Goal: Information Seeking & Learning: Learn about a topic

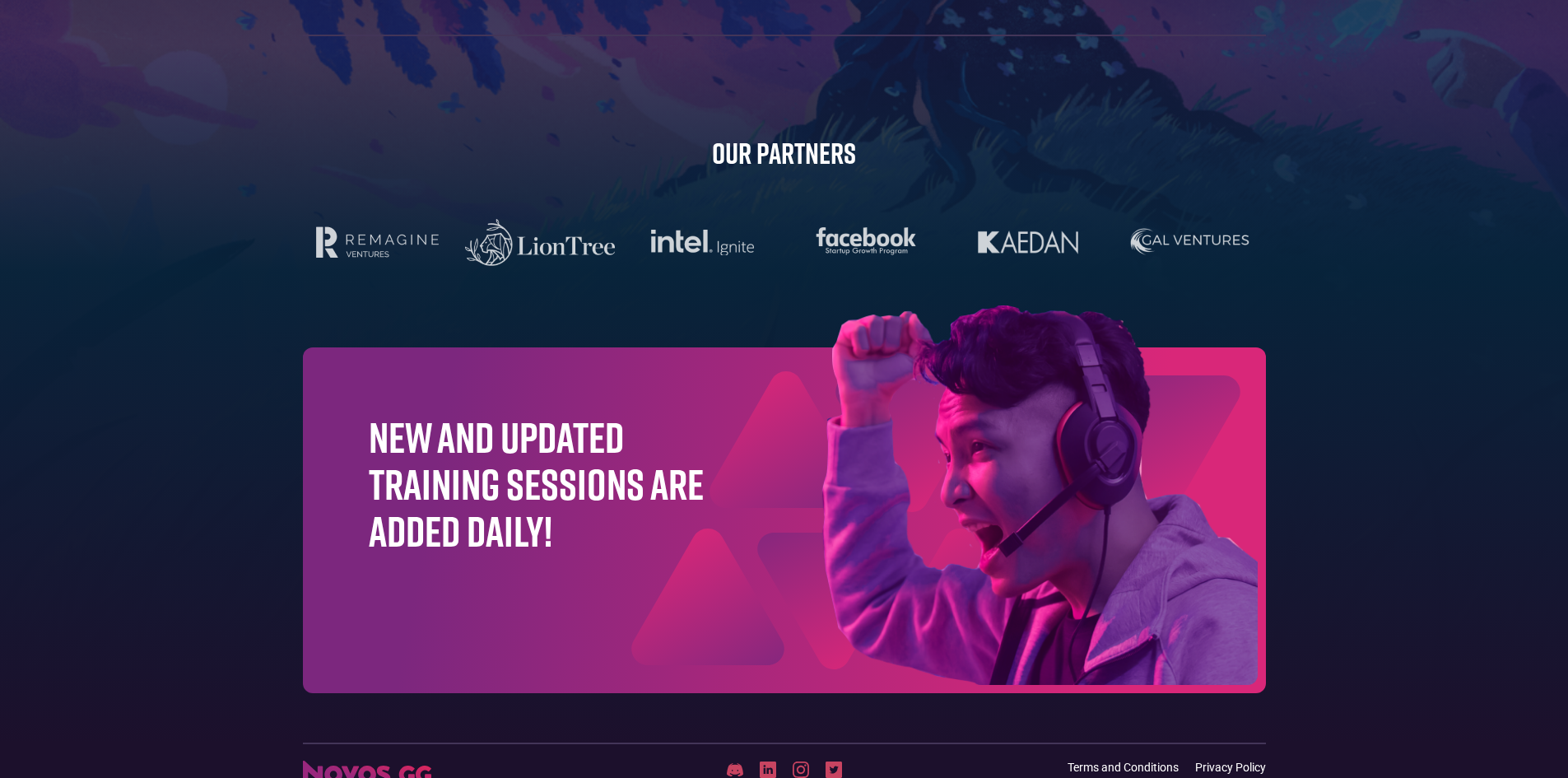
scroll to position [5201, 0]
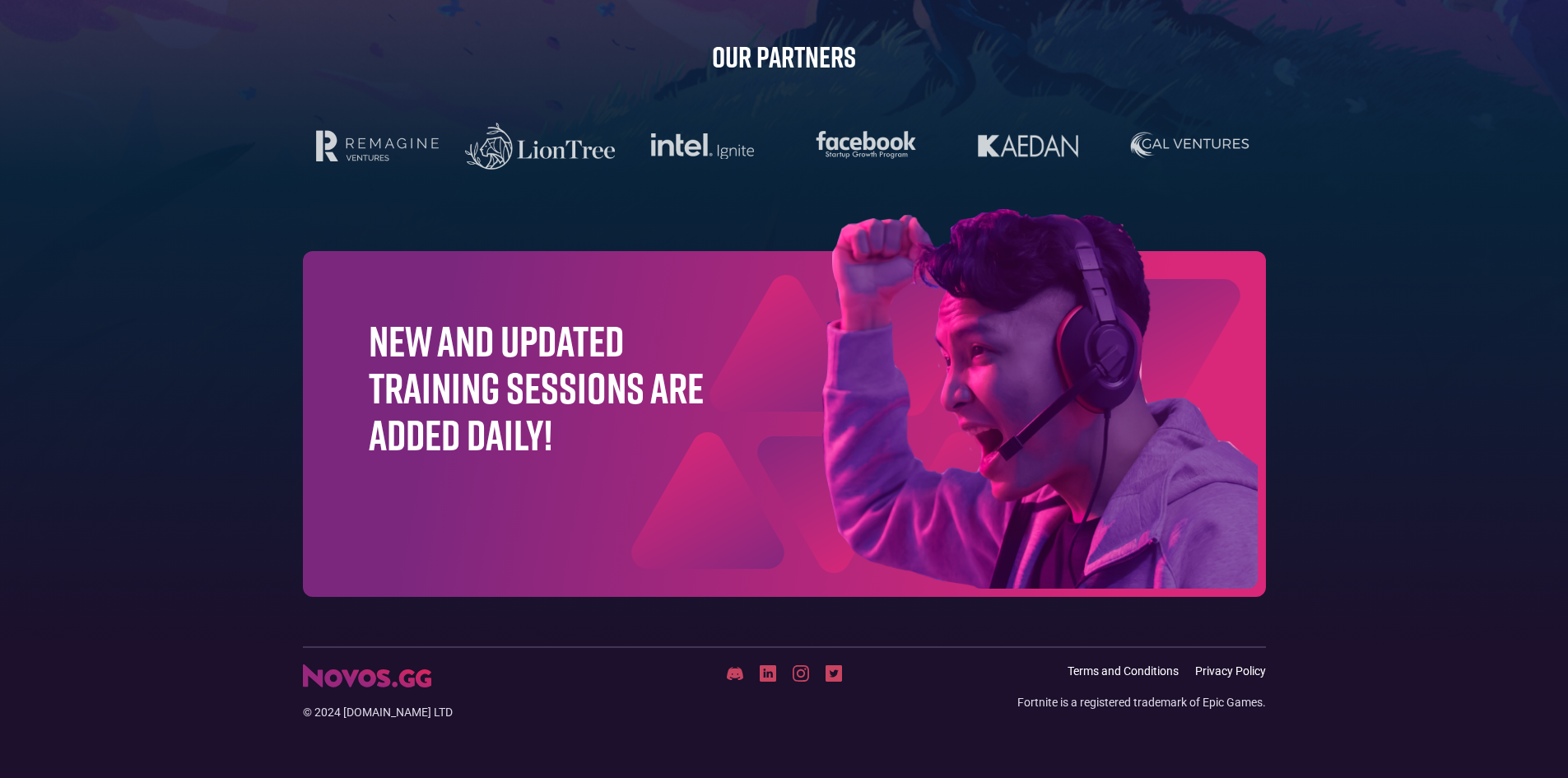
click at [793, 454] on img at bounding box center [956, 403] width 618 height 387
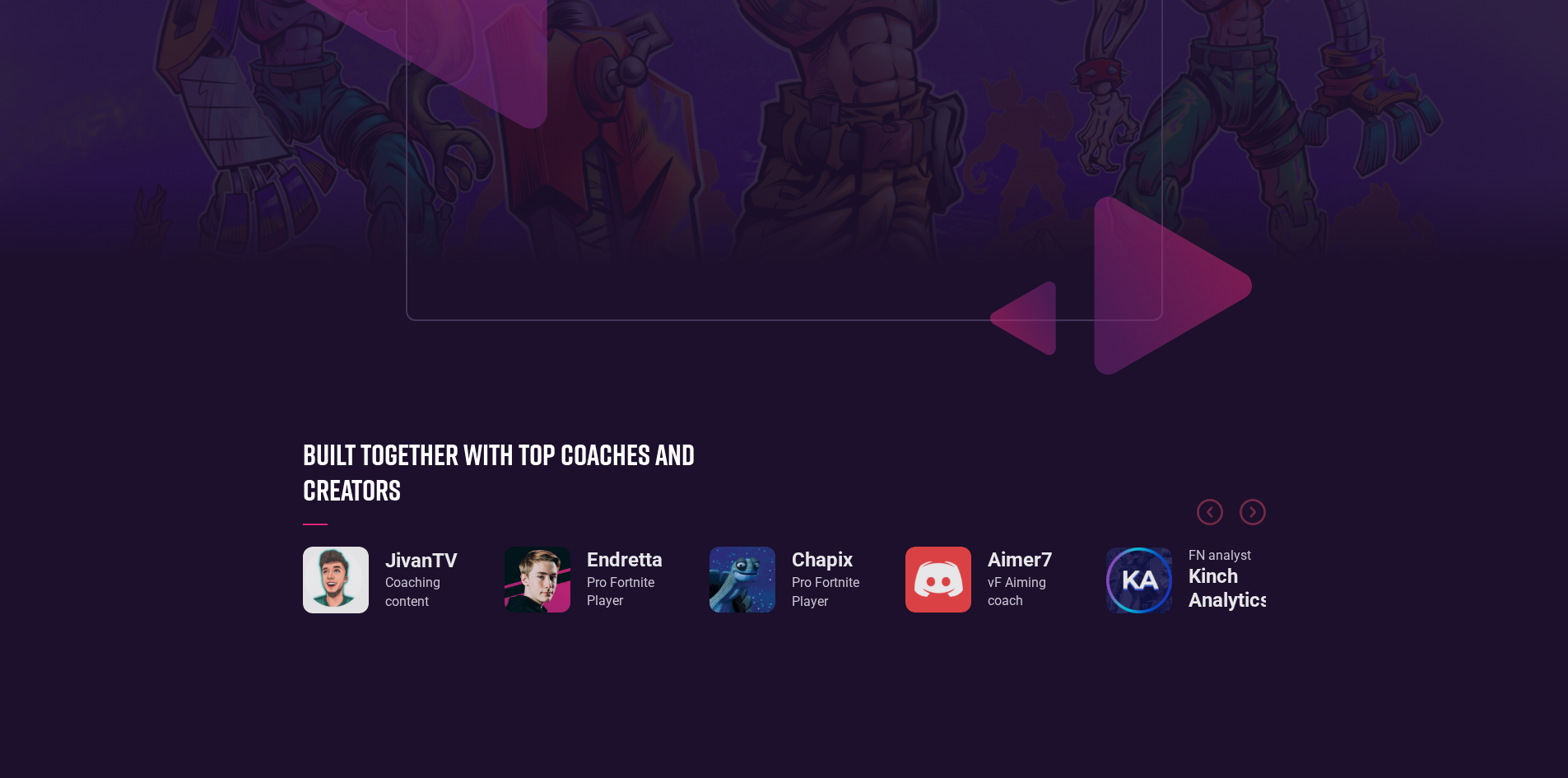
scroll to position [0, 0]
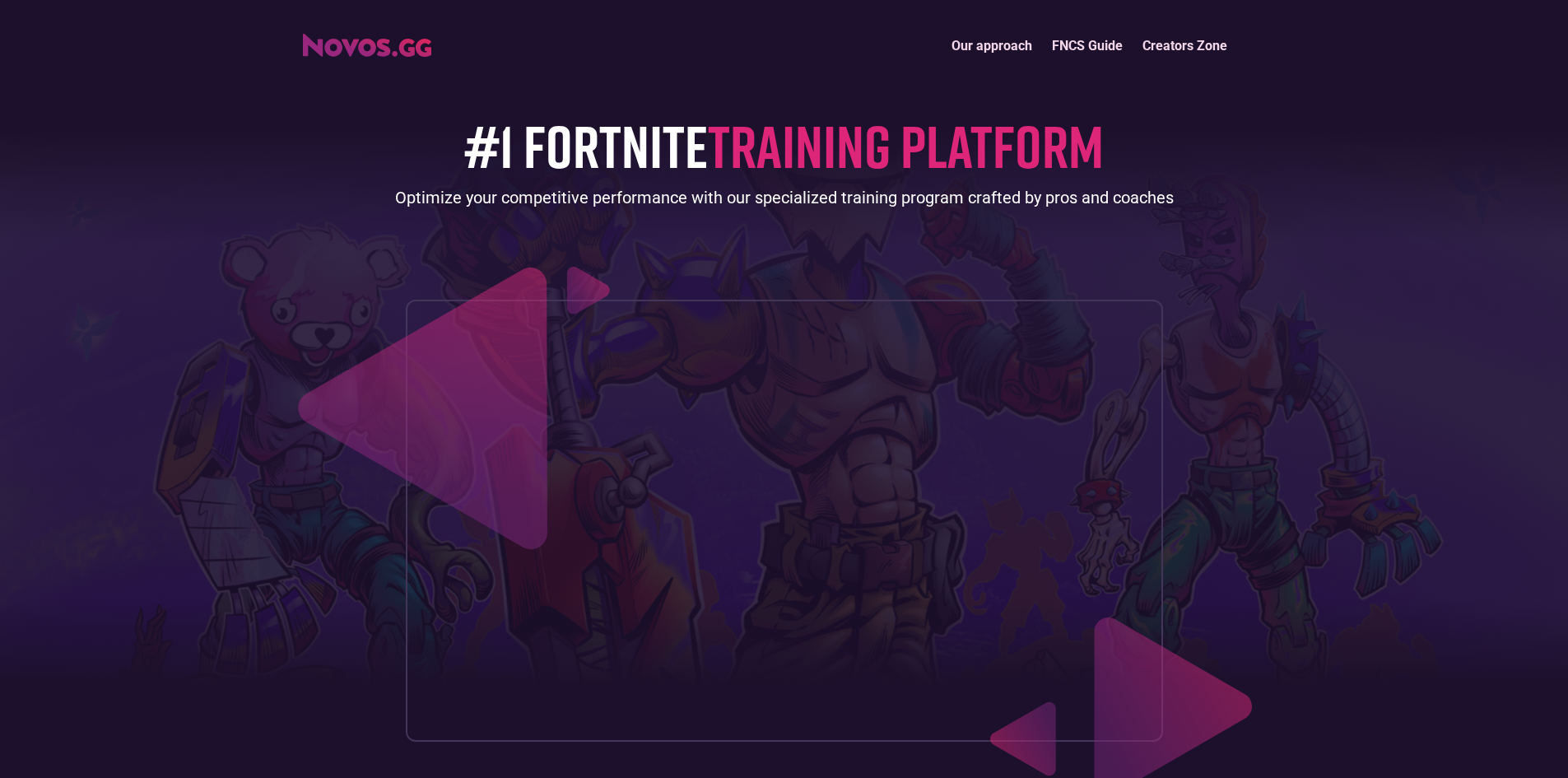
click at [986, 41] on link "Our approach" at bounding box center [991, 46] width 100 height 36
click at [1112, 48] on link "FNCS Guide" at bounding box center [1086, 46] width 90 height 36
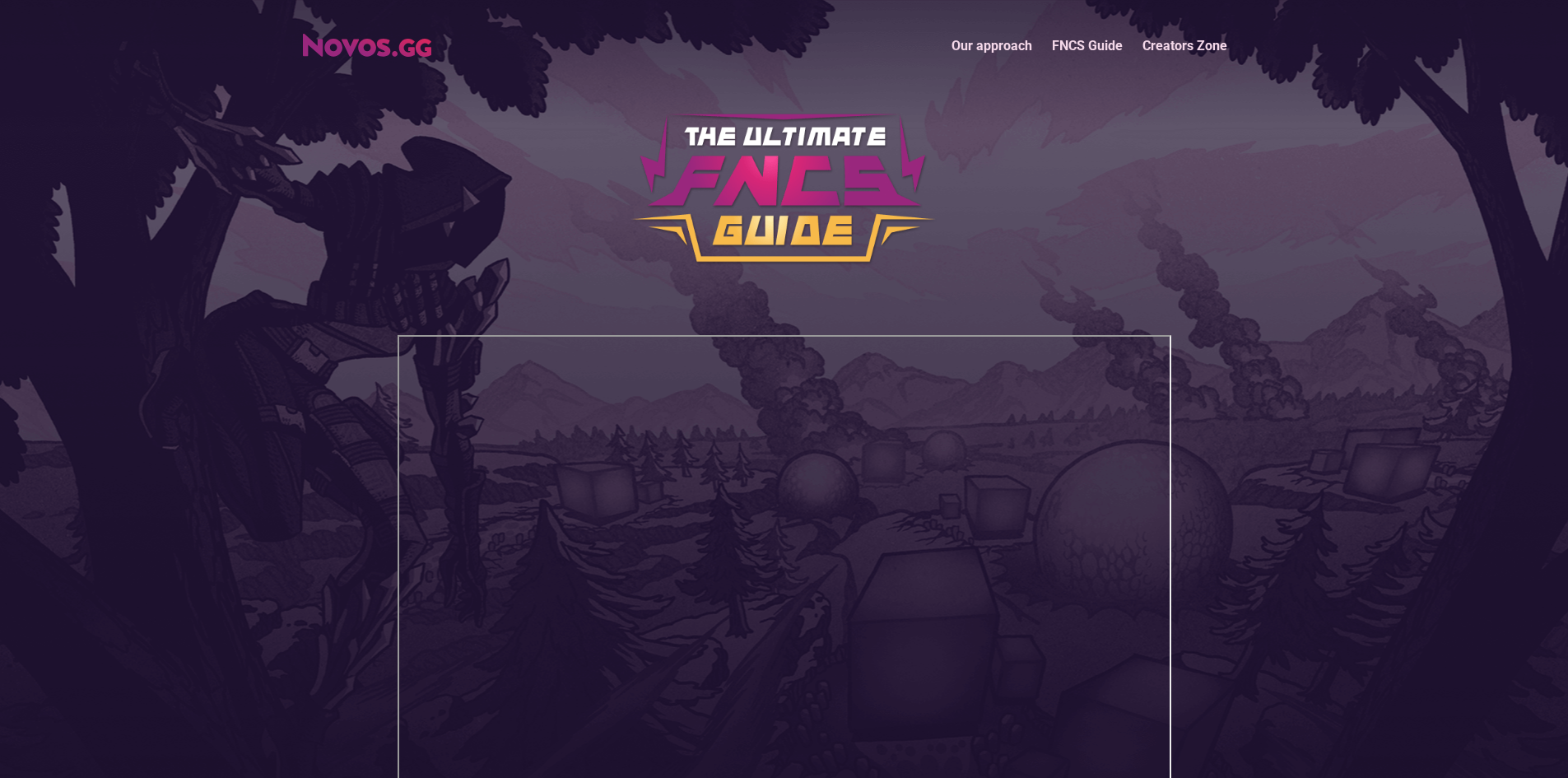
click at [380, 53] on img "home" at bounding box center [366, 45] width 128 height 23
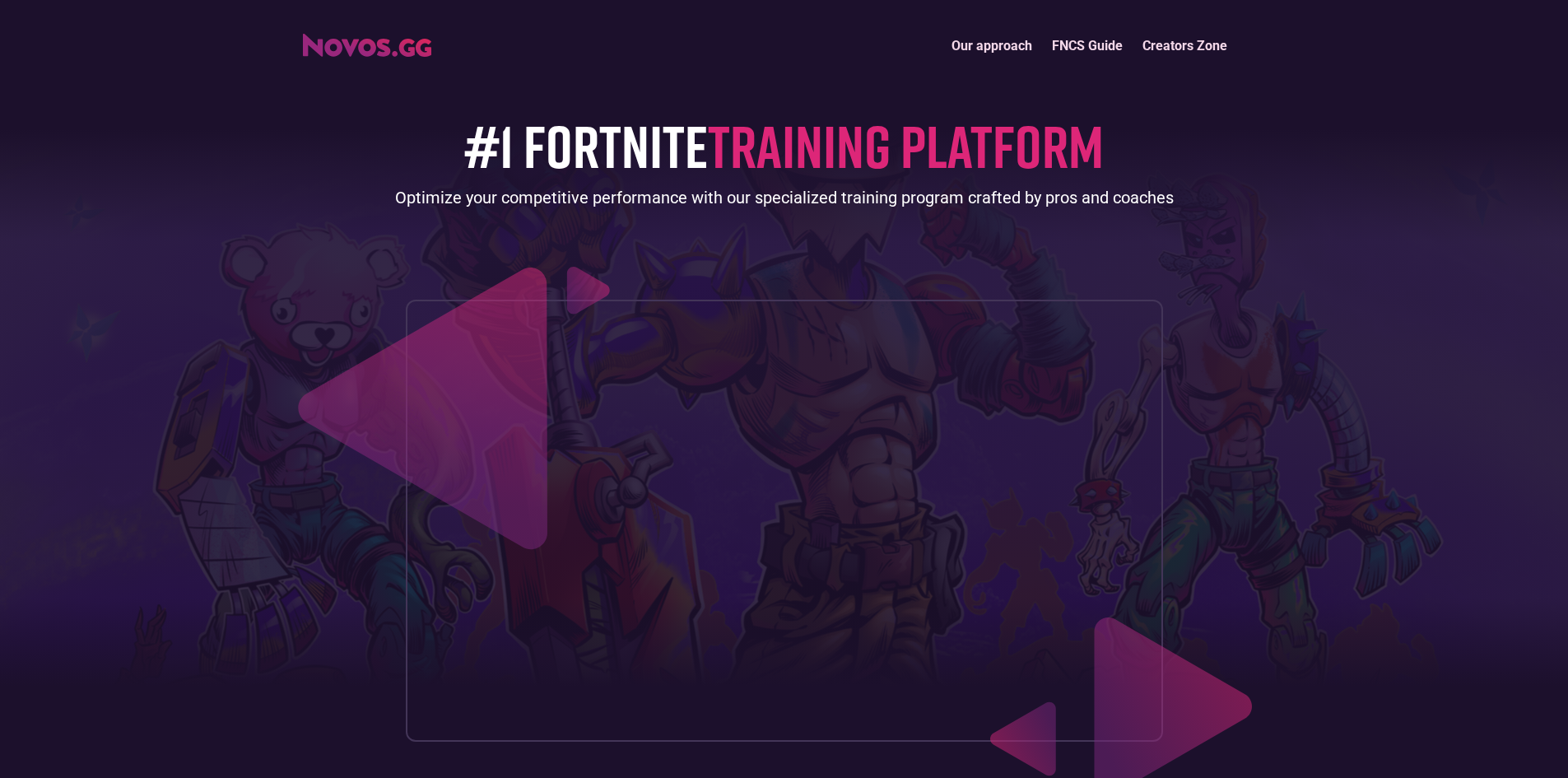
click at [854, 155] on span "TRAINING PLATFORM" at bounding box center [905, 145] width 396 height 71
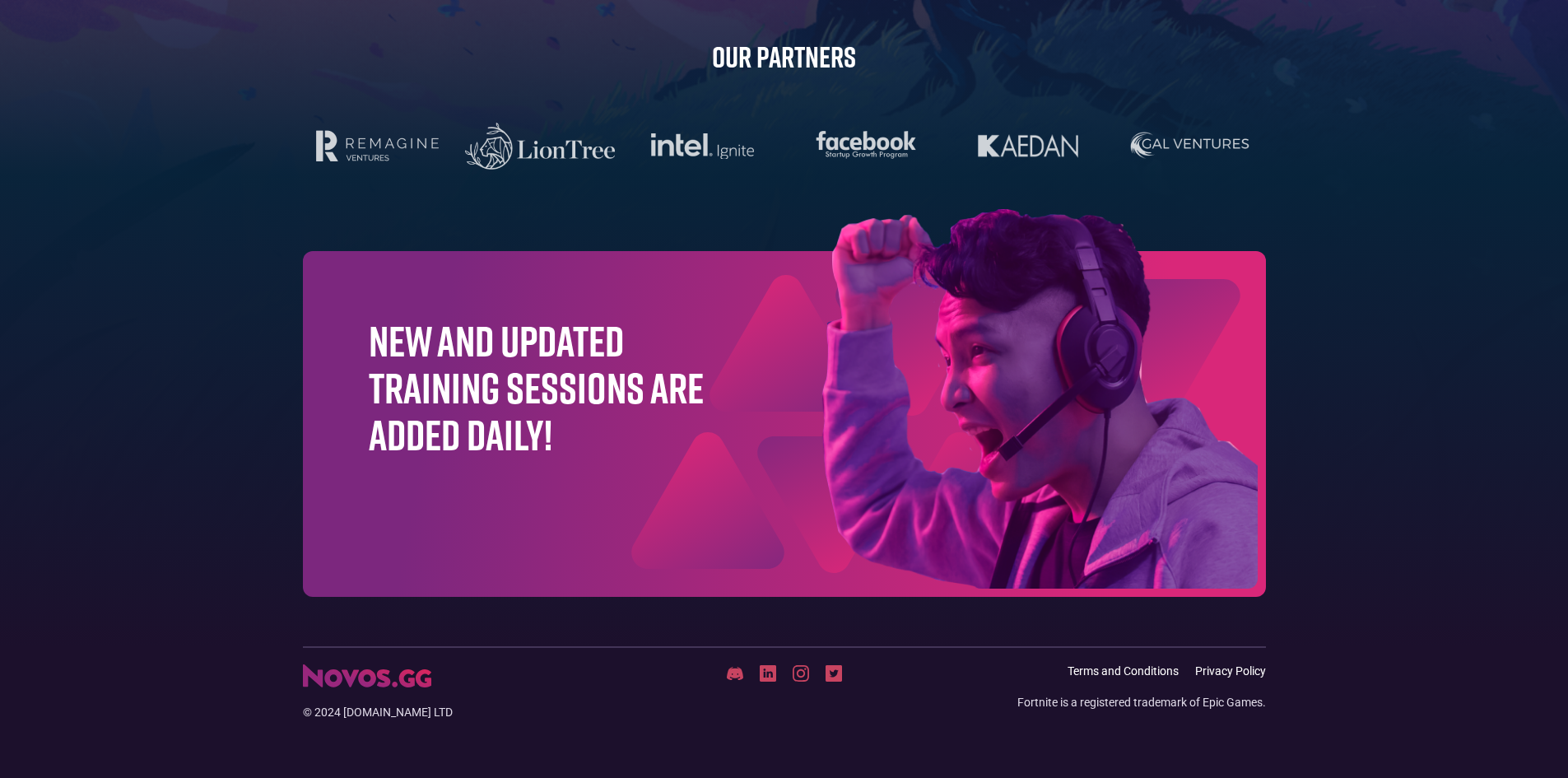
scroll to position [5201, 0]
click at [836, 675] on img at bounding box center [833, 673] width 17 height 17
